Goal: Information Seeking & Learning: Find specific fact

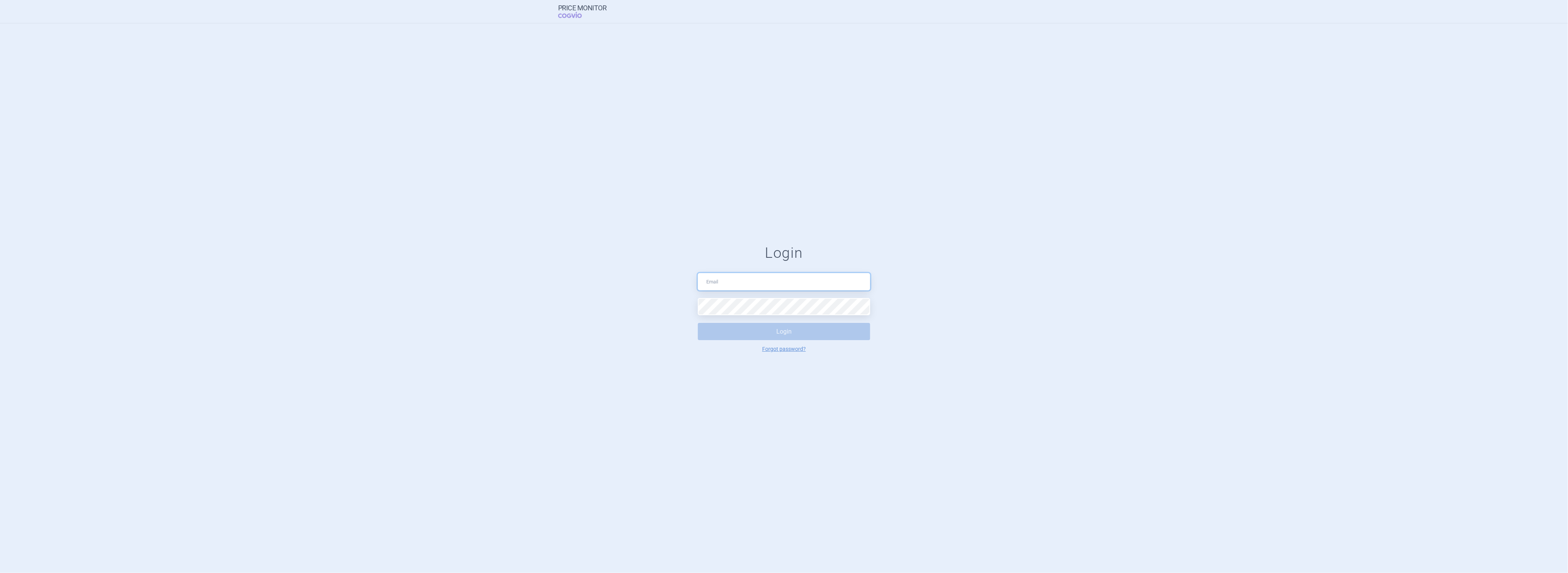
type input "[PERSON_NAME][EMAIL_ADDRESS][DOMAIN_NAME]"
click at [781, 334] on button "Login" at bounding box center [783, 331] width 172 height 17
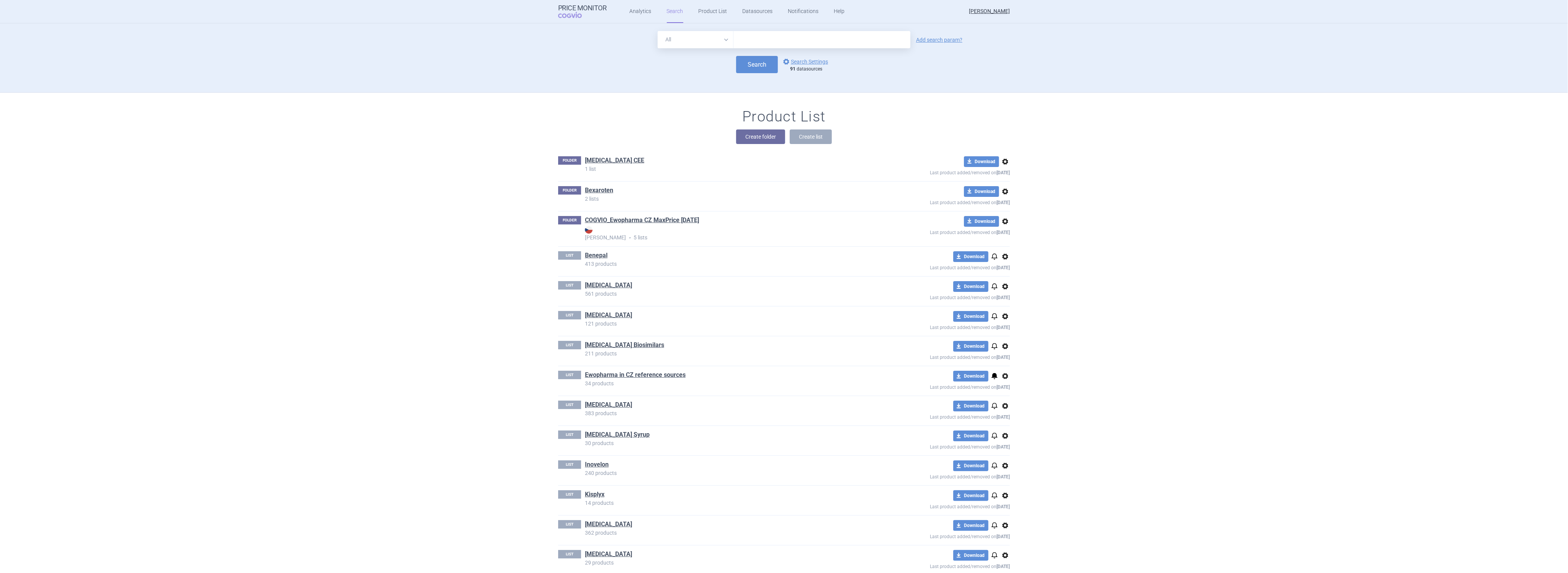
click at [793, 33] on input "text" at bounding box center [822, 40] width 177 height 17
type input "cejemly"
click button "Search" at bounding box center [757, 65] width 42 height 17
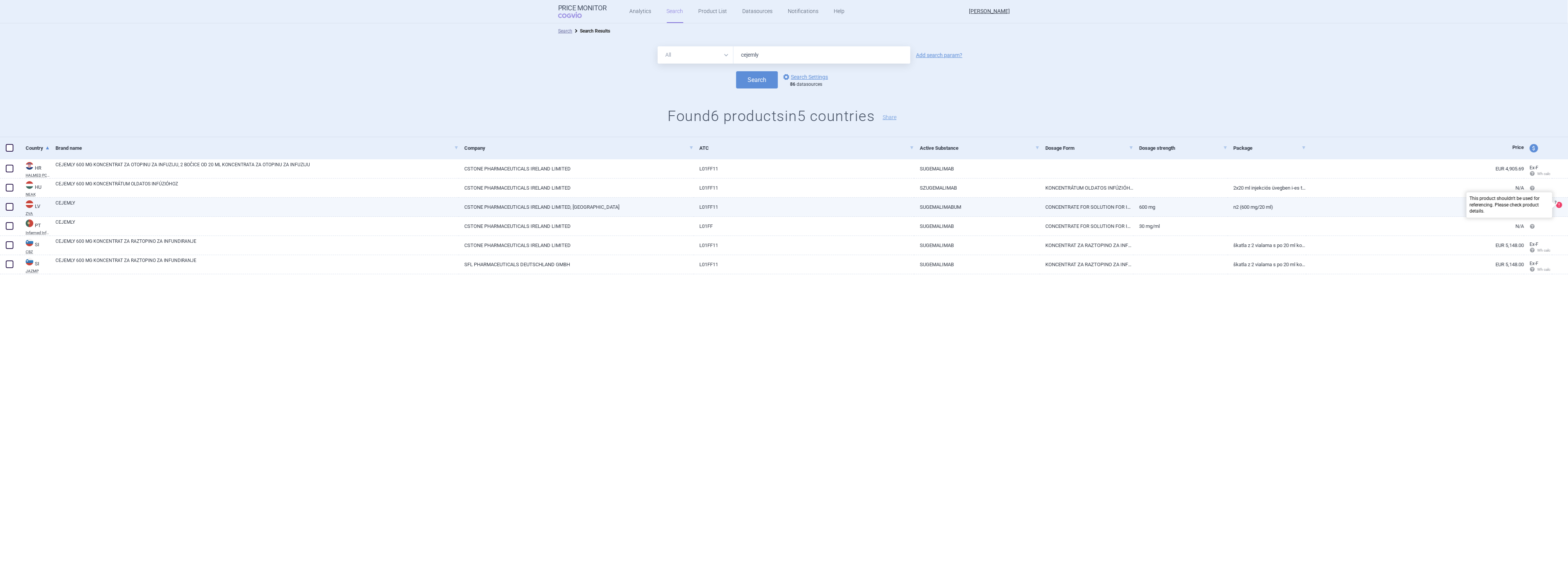
click at [1557, 204] on span at bounding box center [1559, 205] width 6 height 6
select select "EUR"
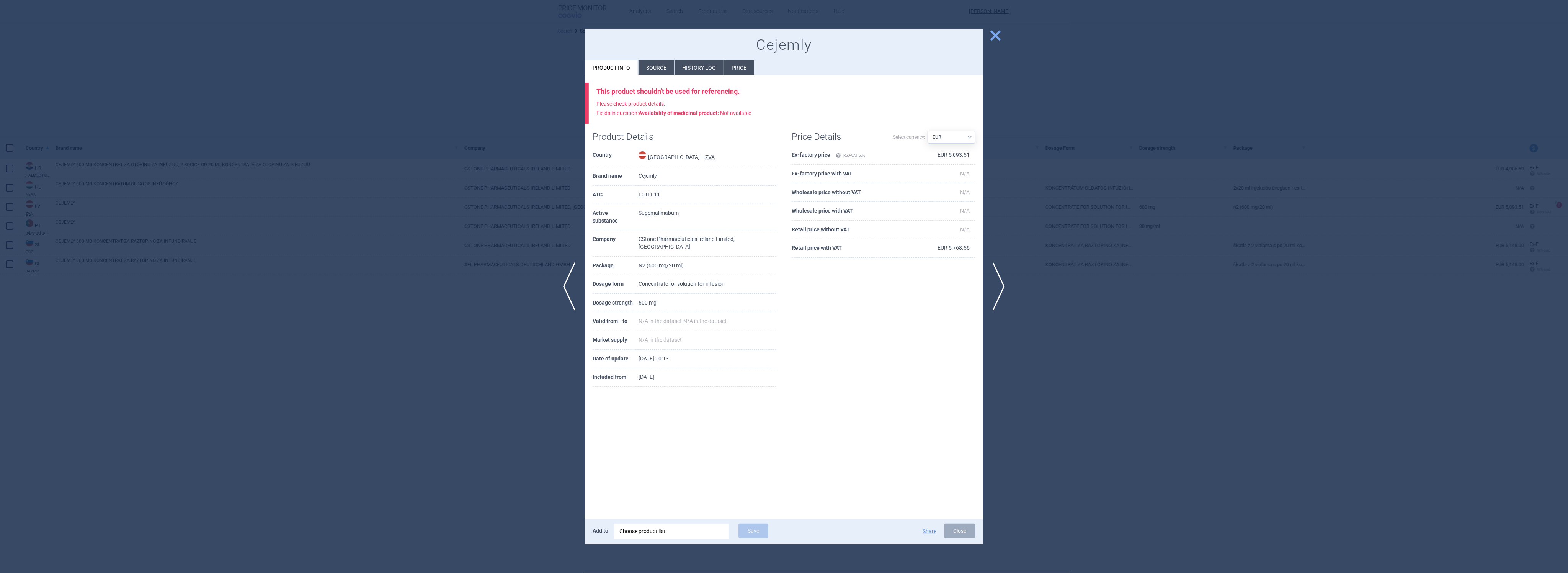
click at [654, 68] on li "Source" at bounding box center [656, 68] width 35 height 15
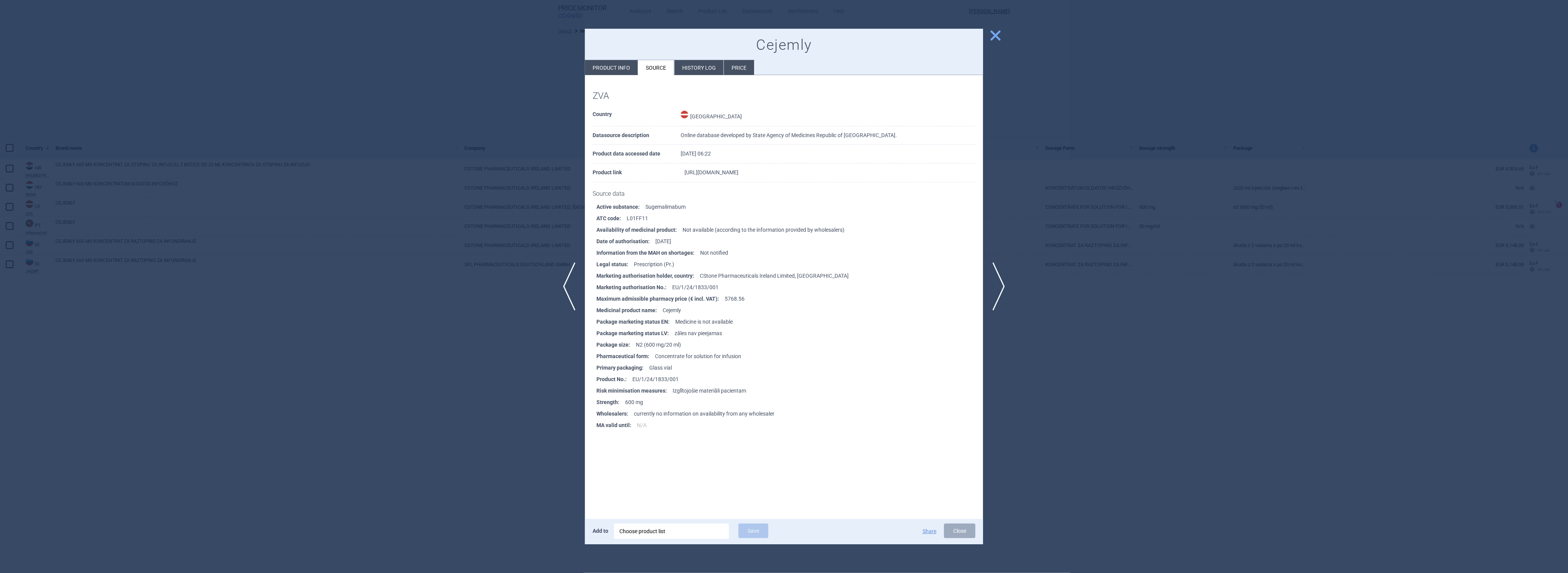
click at [738, 173] on link "[URL][DOMAIN_NAME]" at bounding box center [711, 172] width 54 height 5
